Goal: Find contact information: Find contact information

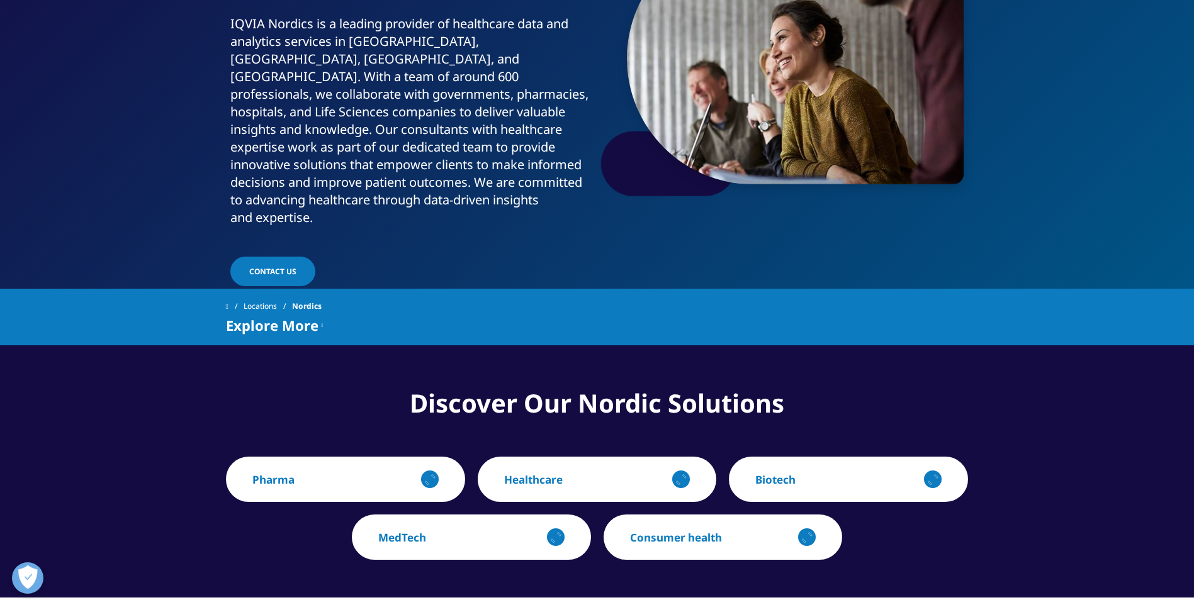
scroll to position [252, 0]
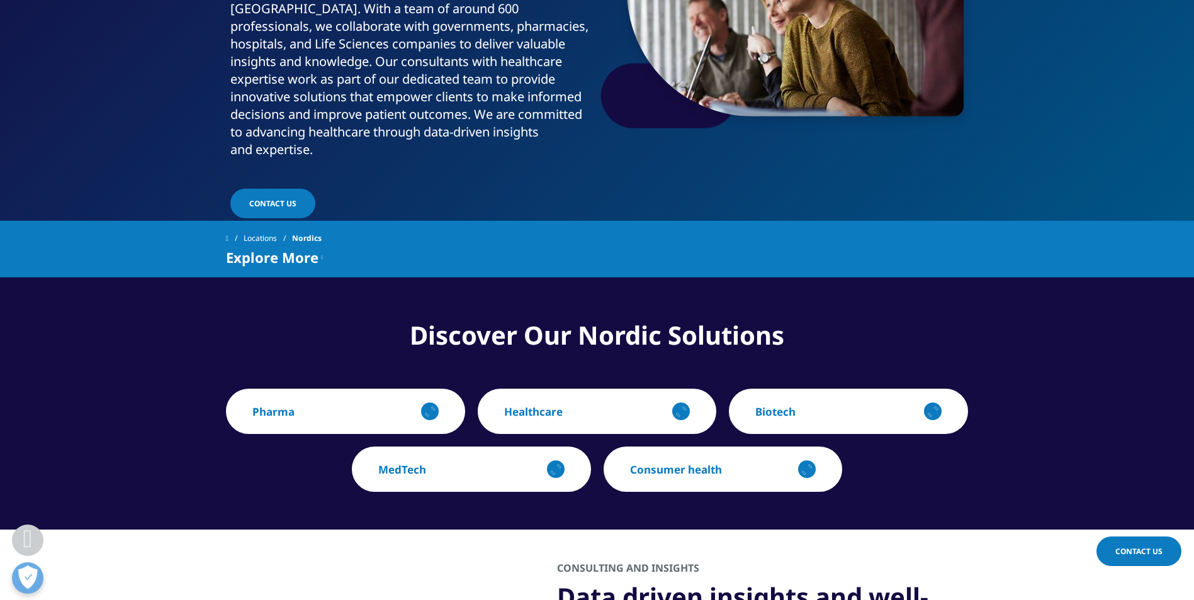
click at [271, 227] on link "Locations" at bounding box center [268, 238] width 48 height 23
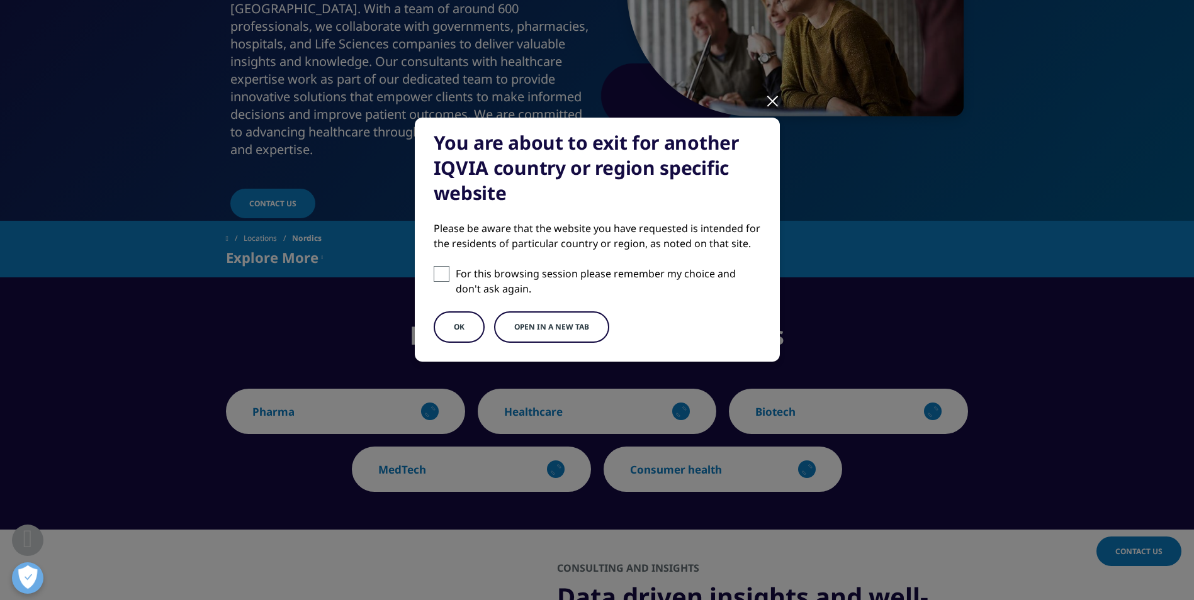
click at [775, 100] on div at bounding box center [772, 100] width 14 height 35
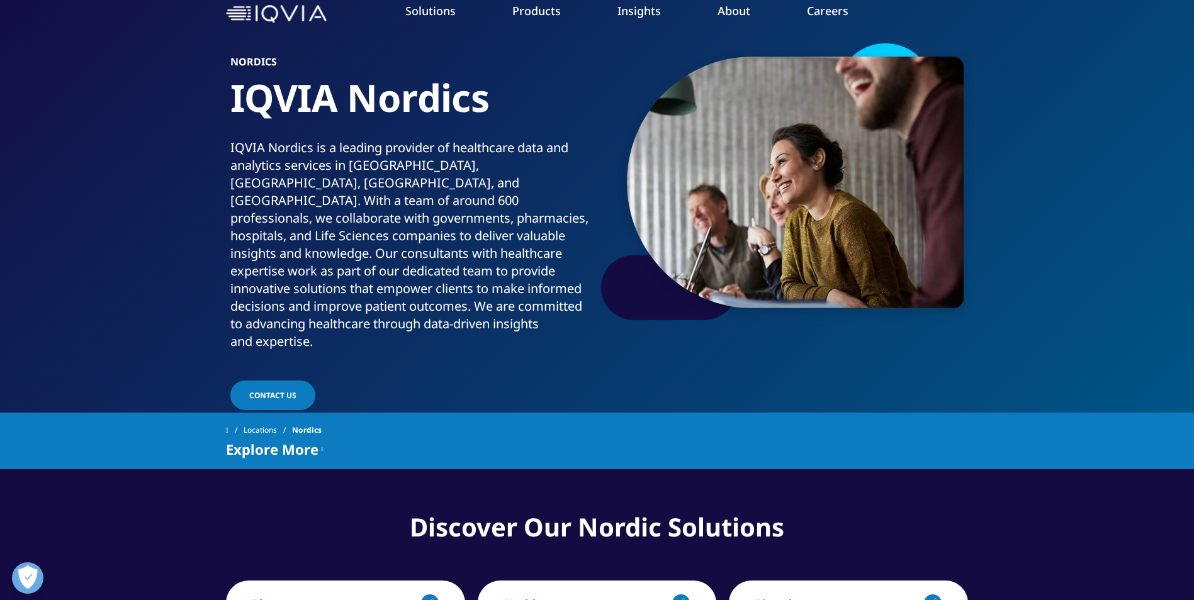
scroll to position [0, 0]
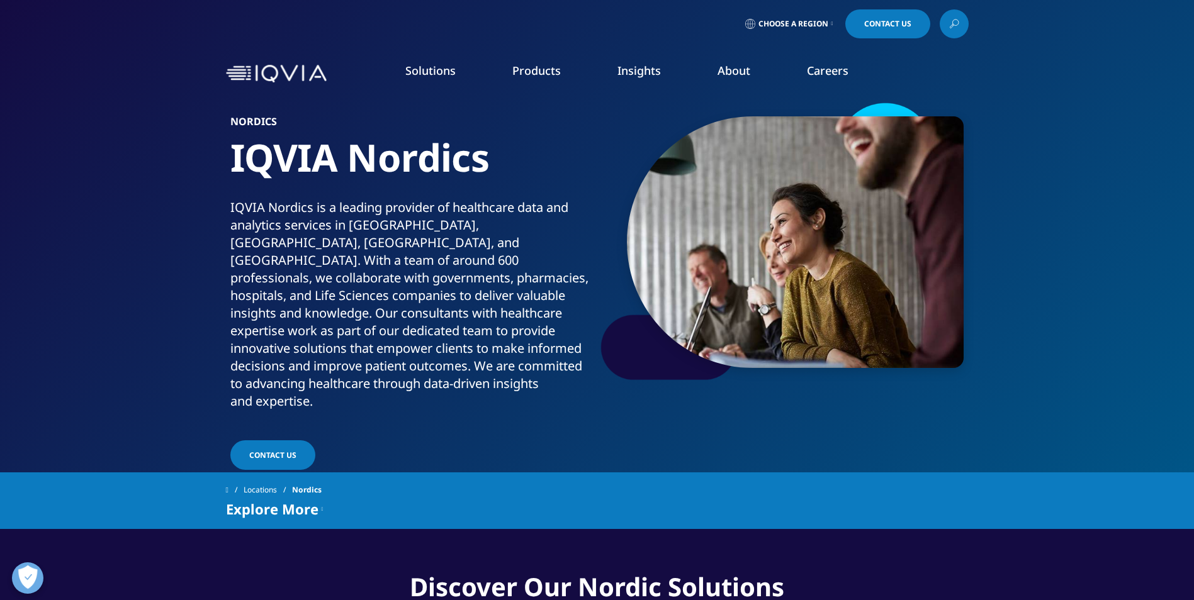
click at [283, 450] on span "Contact Us" at bounding box center [272, 455] width 47 height 11
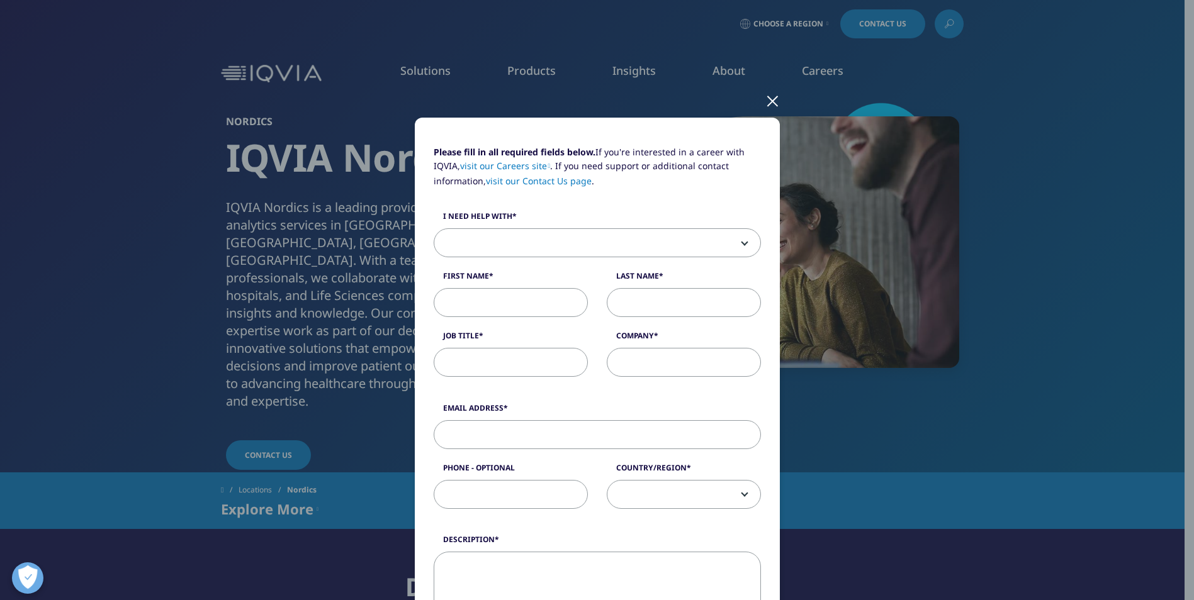
click at [546, 180] on link "visit our Contact Us page" at bounding box center [539, 181] width 106 height 12
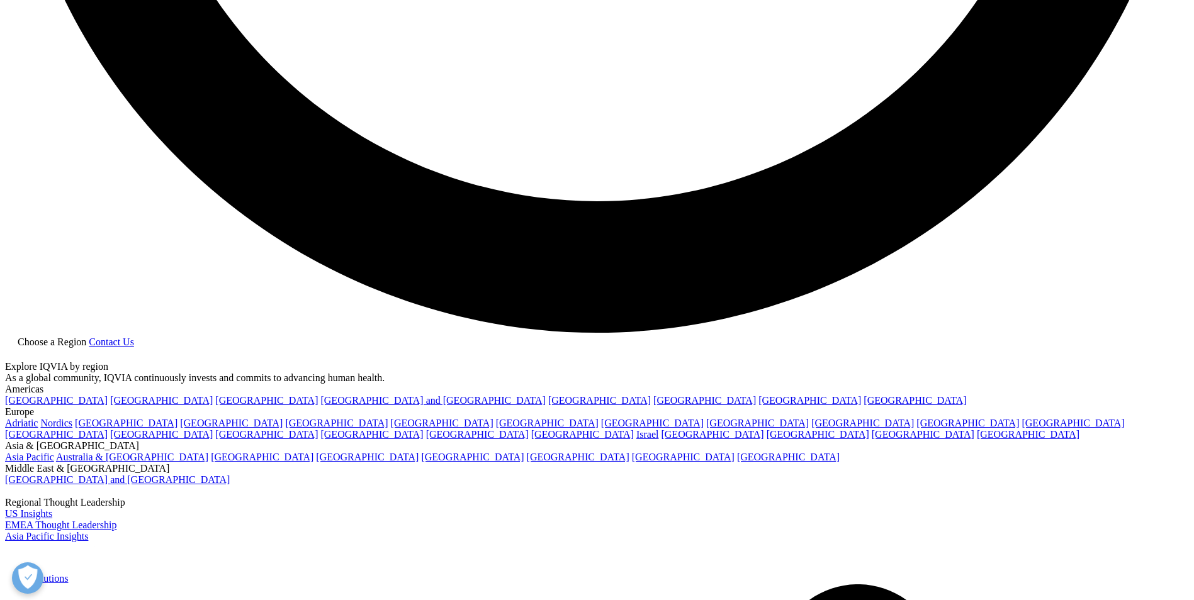
scroll to position [3273, 0]
